Goal: Task Accomplishment & Management: Complete application form

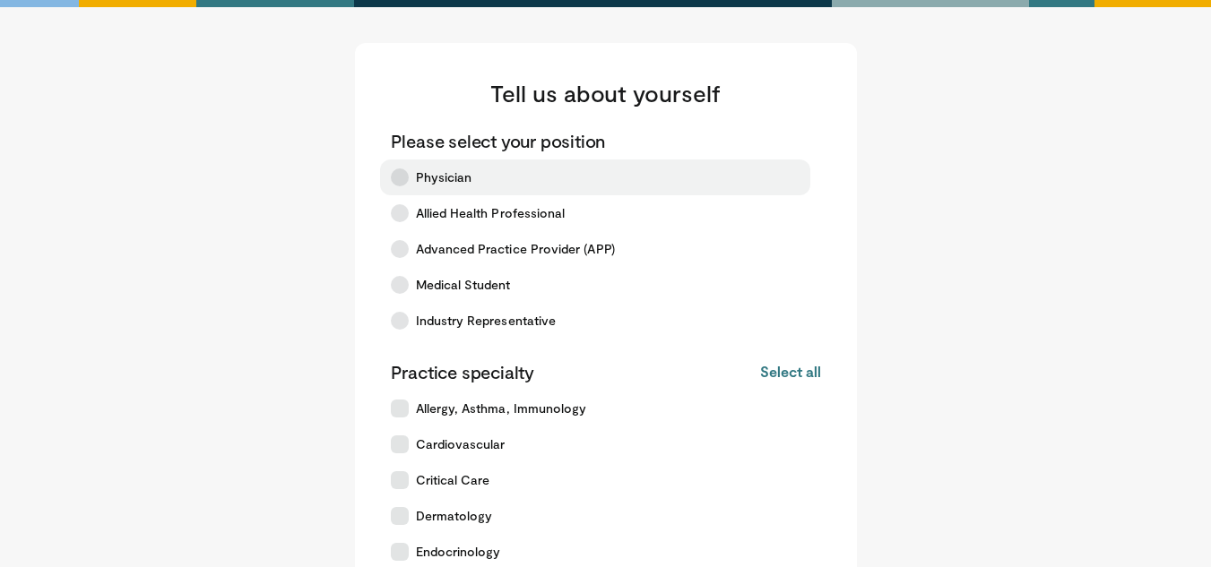
click at [393, 177] on icon at bounding box center [400, 177] width 18 height 18
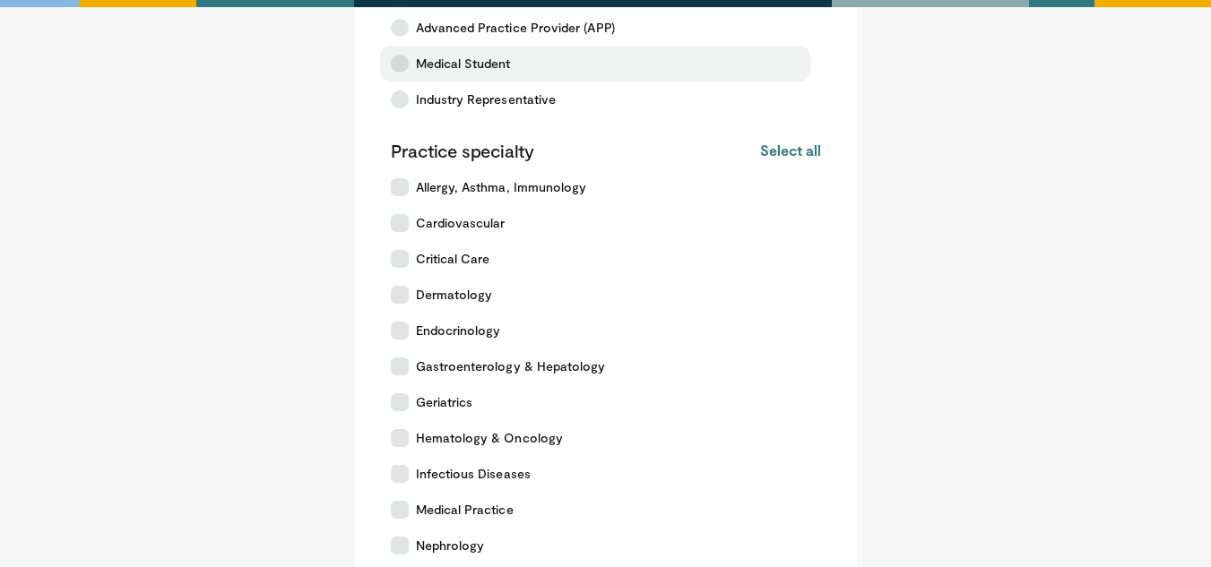
scroll to position [224, 0]
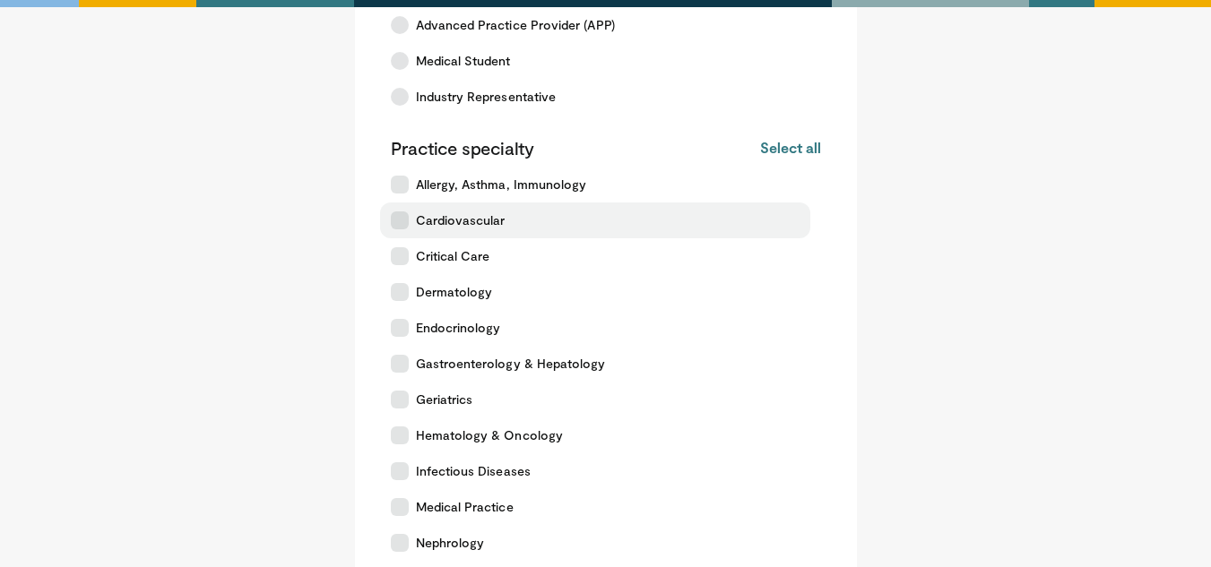
click at [393, 235] on label "Cardiovascular" at bounding box center [595, 221] width 430 height 36
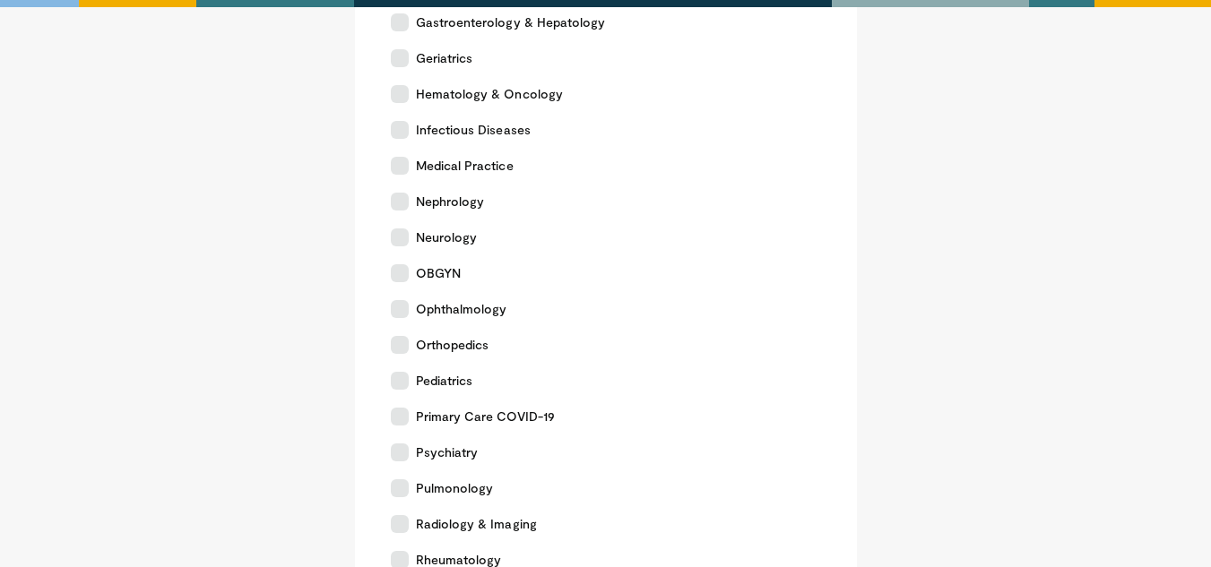
scroll to position [901, 0]
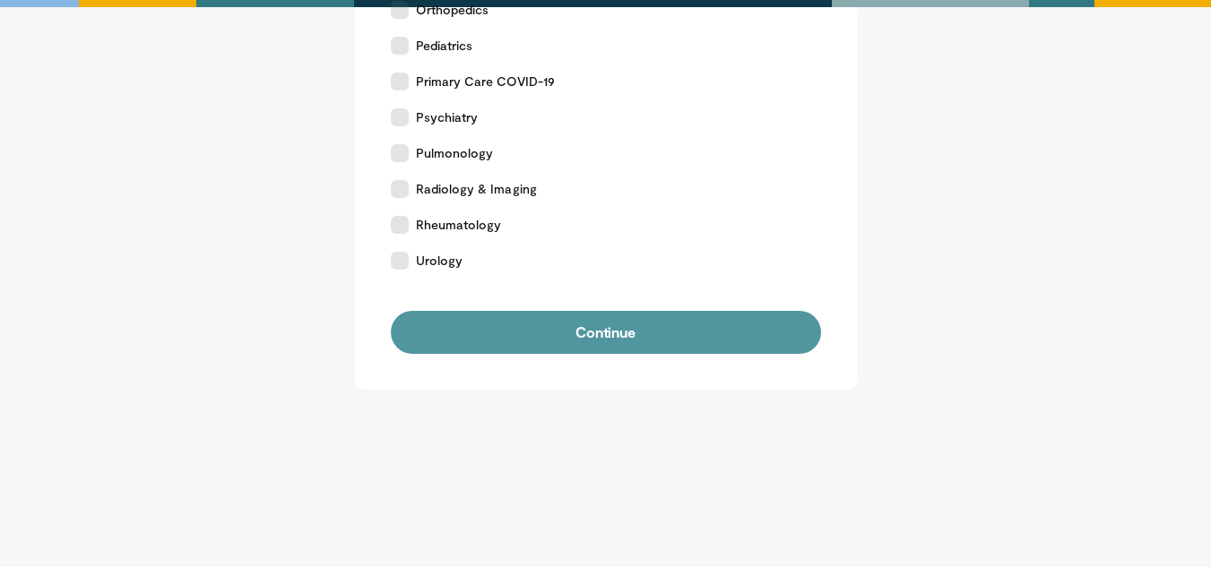
click at [528, 320] on button "Continue" at bounding box center [606, 332] width 430 height 43
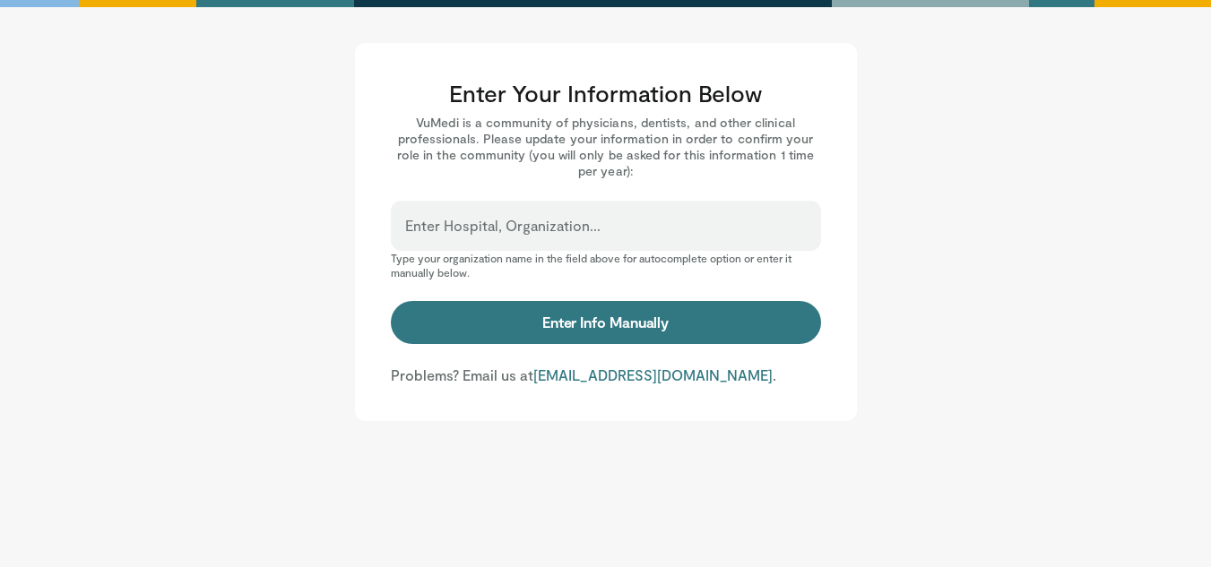
click at [598, 219] on div "Enter Hospital, Organization..." at bounding box center [606, 226] width 430 height 50
click at [598, 223] on div "Enter Hospital, Organization..." at bounding box center [606, 226] width 430 height 50
click at [613, 219] on div "Enter Hospital, Organization..." at bounding box center [606, 226] width 430 height 50
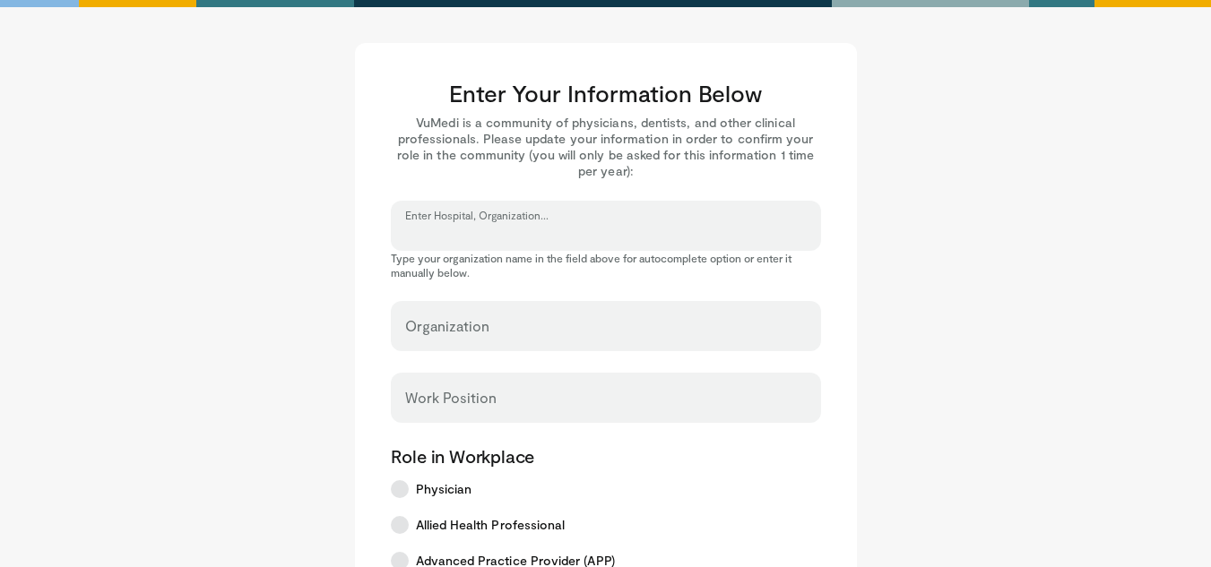
click at [551, 226] on input "Enter Hospital, Organization..." at bounding box center [606, 234] width 402 height 20
